Goal: Task Accomplishment & Management: Use online tool/utility

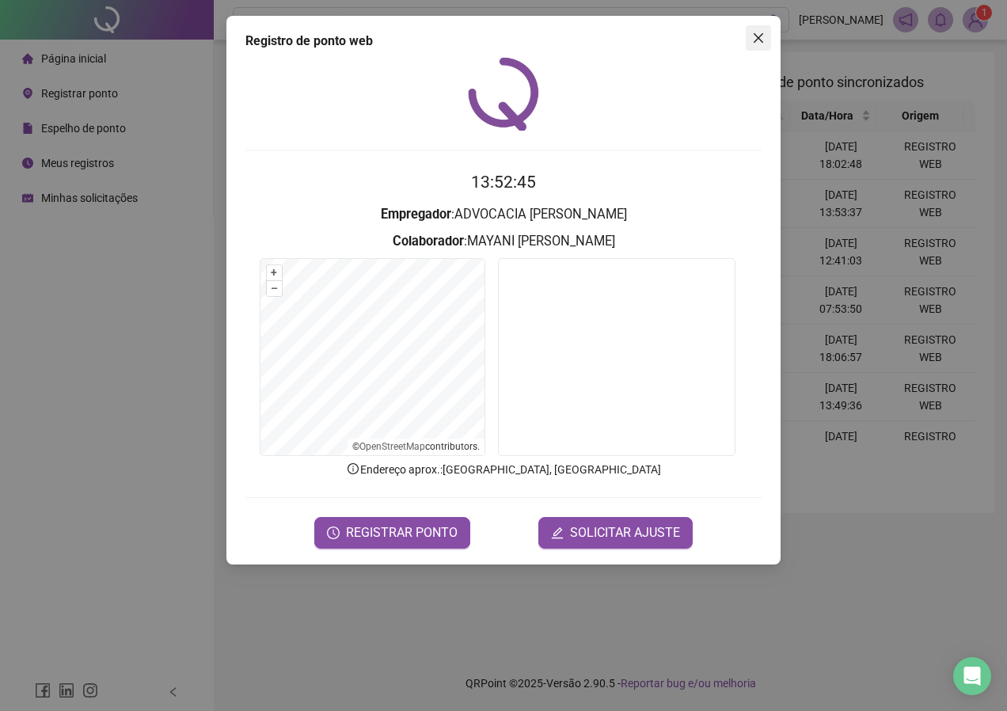
click at [766, 43] on span "Close" at bounding box center [757, 38] width 25 height 13
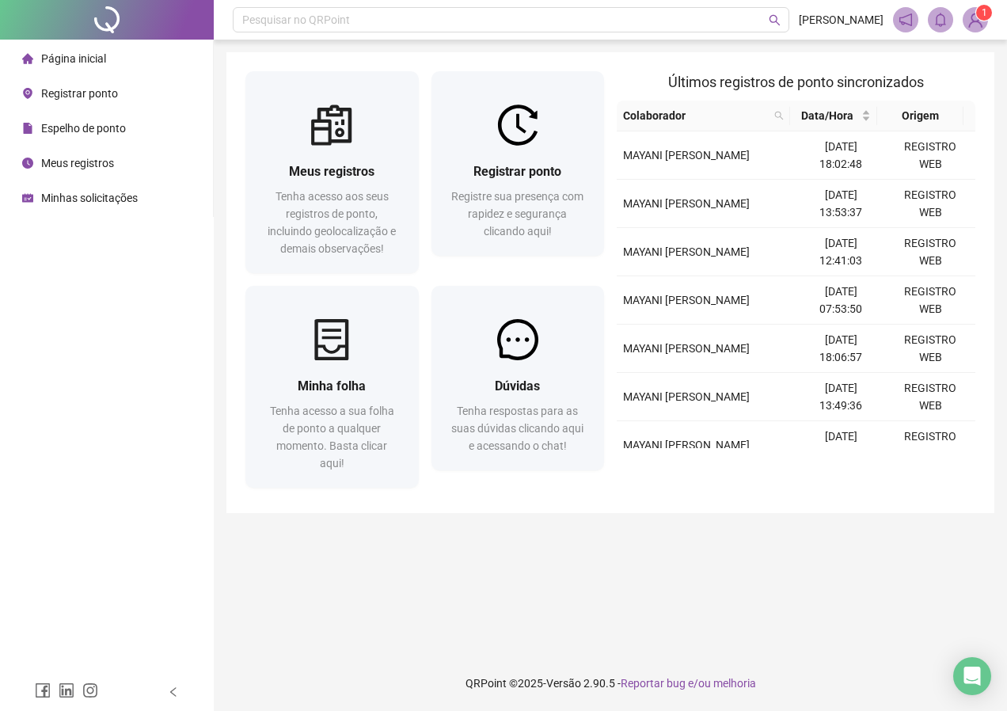
click at [68, 157] on span "Meus registros" at bounding box center [77, 163] width 73 height 13
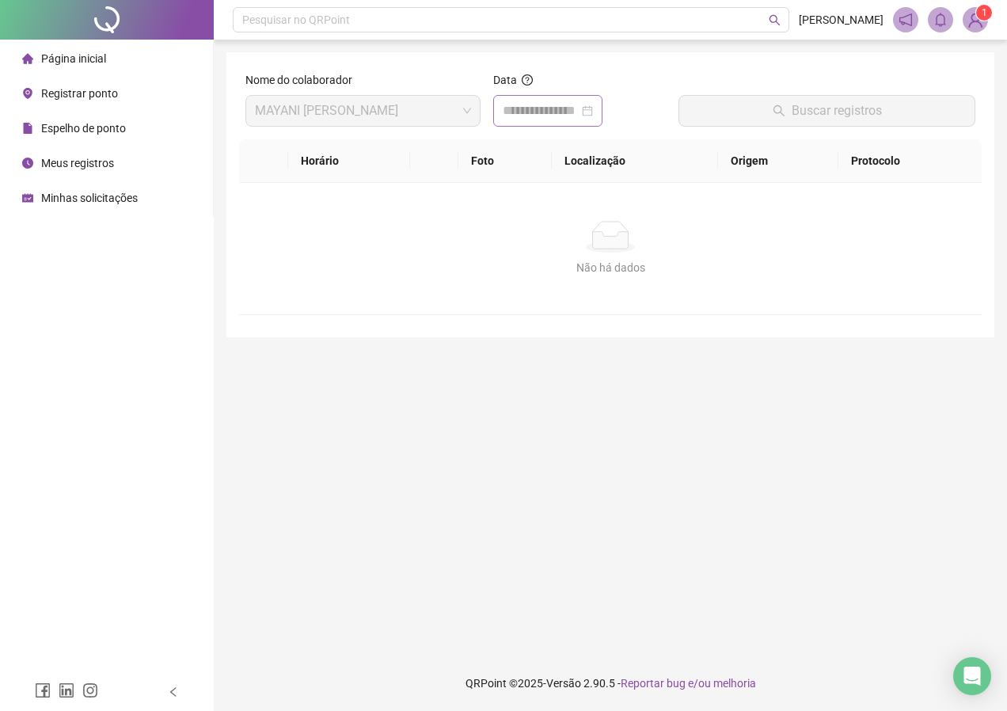
click at [593, 113] on div at bounding box center [548, 110] width 90 height 19
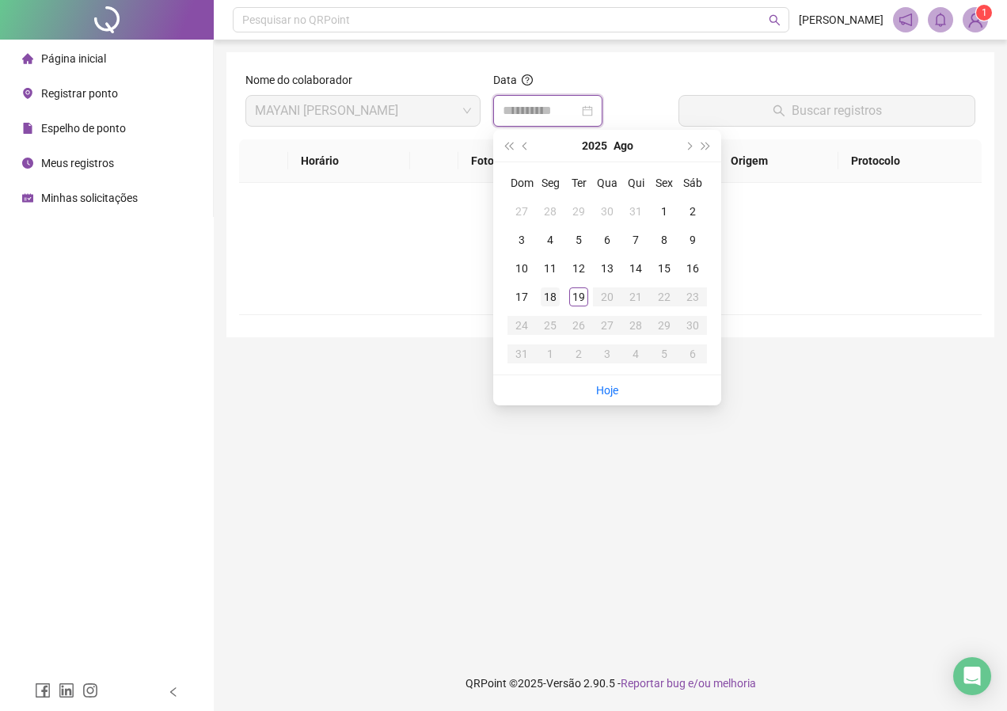
type input "**********"
click at [577, 298] on div "19" at bounding box center [578, 296] width 19 height 19
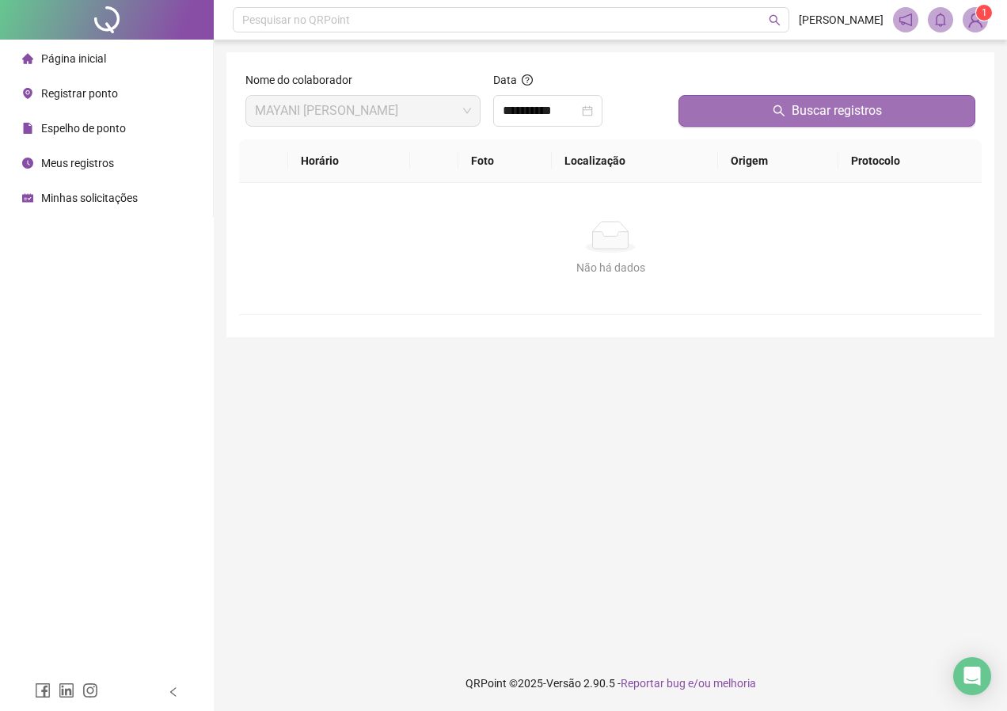
click at [789, 95] on button "Buscar registros" at bounding box center [826, 111] width 297 height 32
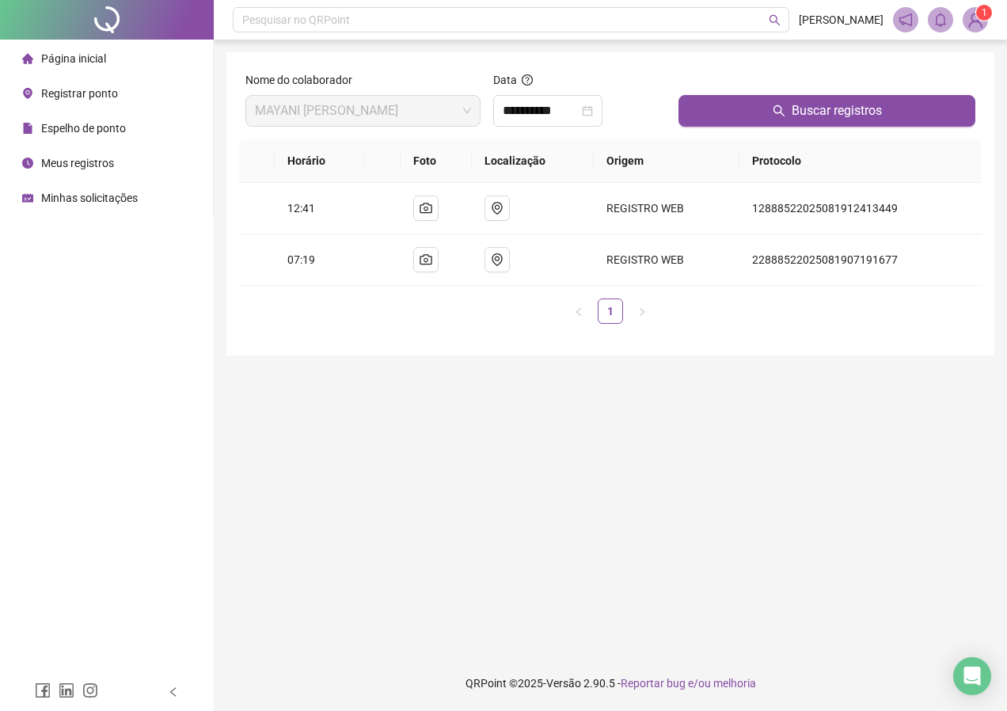
click at [82, 27] on div at bounding box center [107, 20] width 214 height 40
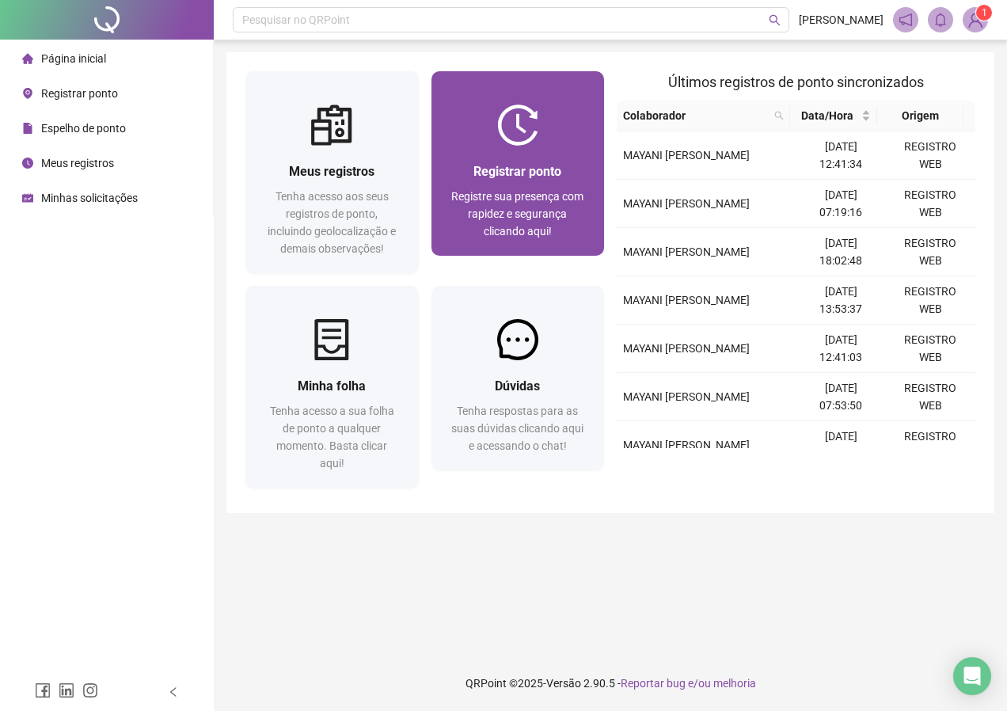
click at [477, 150] on div "Registrar ponto Registre sua presença com rapidez e segurança clicando aqui!" at bounding box center [517, 201] width 173 height 110
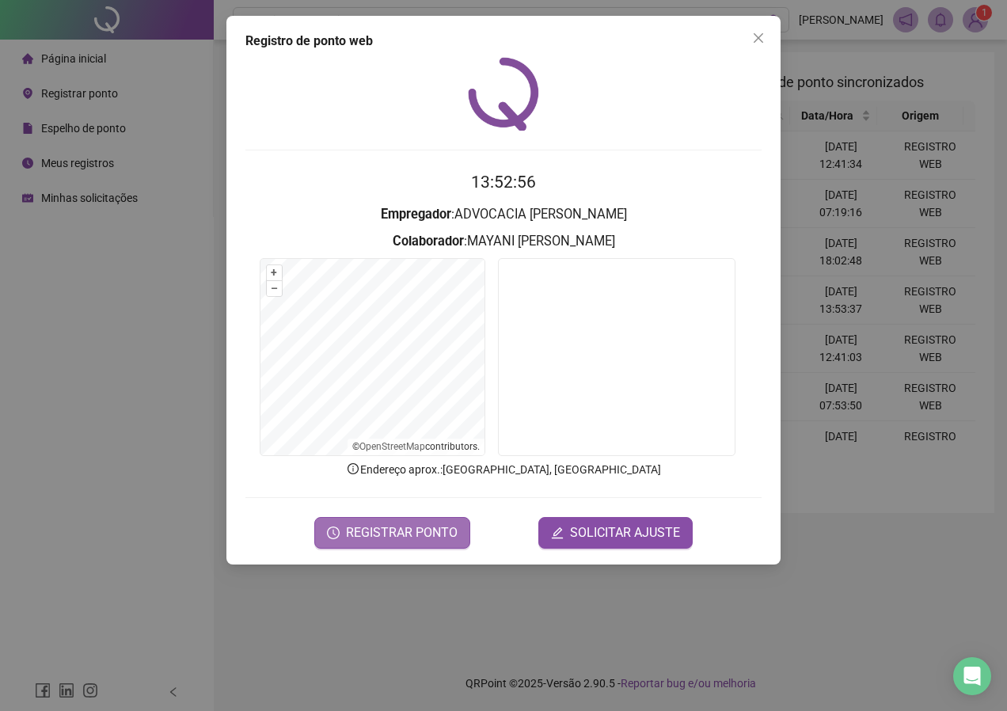
click at [400, 535] on span "REGISTRAR PONTO" at bounding box center [402, 532] width 112 height 19
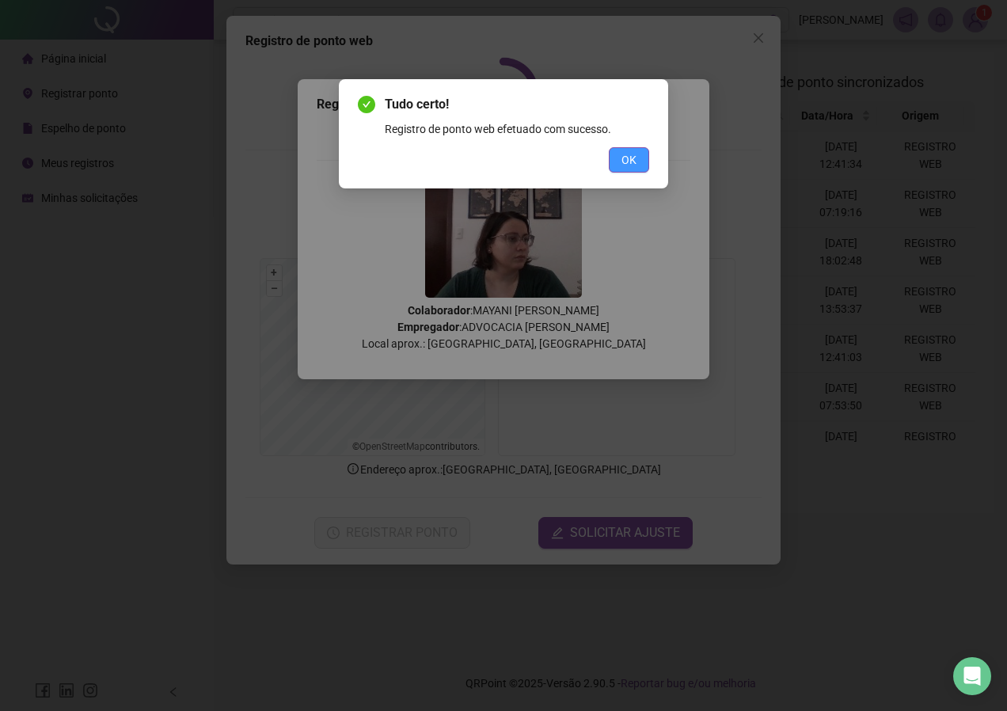
click at [616, 161] on button "OK" at bounding box center [629, 159] width 40 height 25
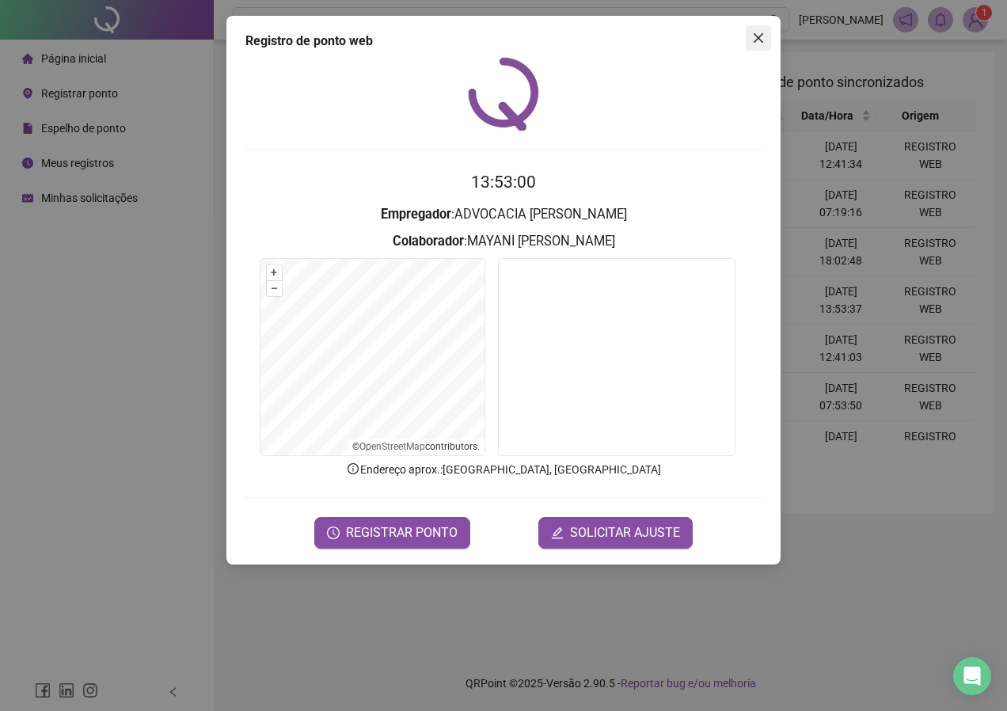
click at [753, 37] on icon "close" at bounding box center [758, 38] width 13 height 13
